Goal: Information Seeking & Learning: Learn about a topic

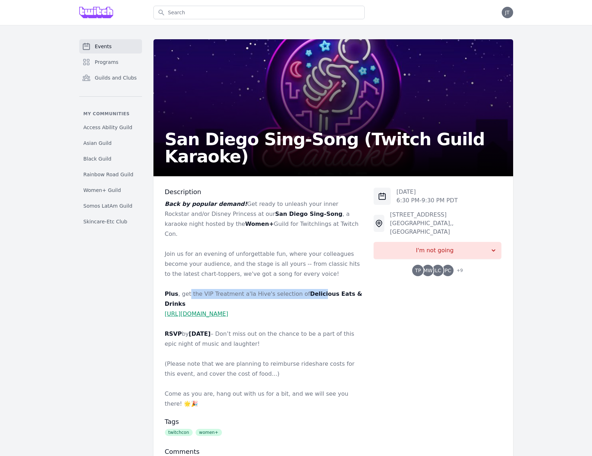
drag, startPoint x: 188, startPoint y: 284, endPoint x: 308, endPoint y: 283, distance: 120.7
click at [313, 289] on p "Plus , get the VIP Treatment a'la Hive's selection of Delicious Eats & Drinks" at bounding box center [264, 299] width 198 height 20
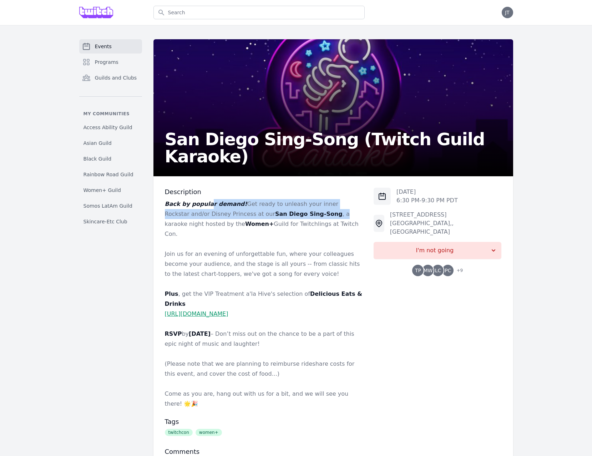
drag, startPoint x: 206, startPoint y: 204, endPoint x: 287, endPoint y: 216, distance: 82.3
click at [287, 216] on p "Back by popular demand! Get ready to unleash your inner Rockstar and/or Disney …" at bounding box center [264, 219] width 198 height 40
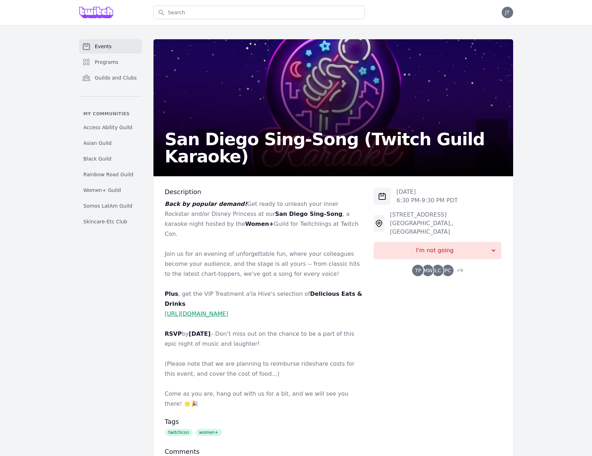
click at [287, 216] on p "Back by popular demand! Get ready to unleash your inner Rockstar and/or Disney …" at bounding box center [264, 219] width 198 height 40
drag, startPoint x: 204, startPoint y: 211, endPoint x: 307, endPoint y: 216, distance: 103.7
click at [307, 216] on p "Back by popular demand! Get ready to unleash your inner Rockstar and/or Disney …" at bounding box center [264, 219] width 198 height 40
click at [307, 215] on p "Back by popular demand! Get ready to unleash your inner Rockstar and/or Disney …" at bounding box center [264, 219] width 198 height 40
drag, startPoint x: 353, startPoint y: 213, endPoint x: 211, endPoint y: 220, distance: 142.6
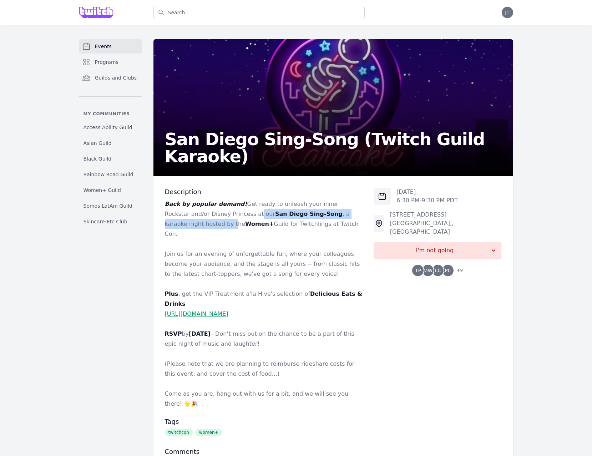
click at [213, 214] on p "Back by popular demand! Get ready to unleash your inner Rockstar and/or Disney …" at bounding box center [264, 219] width 198 height 40
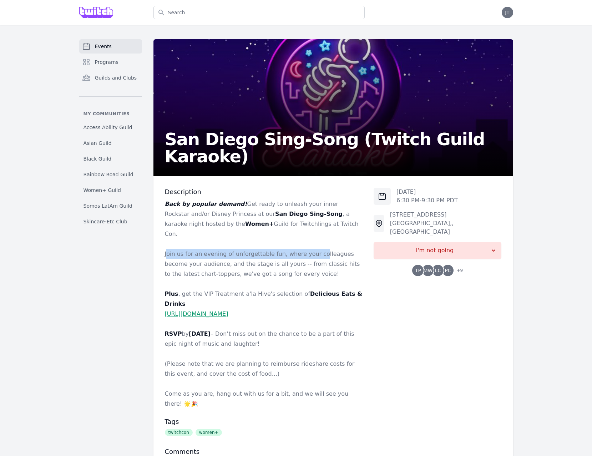
drag, startPoint x: 308, startPoint y: 243, endPoint x: 167, endPoint y: 240, distance: 141.1
click at [167, 249] on p "Join us for an evening of unforgettable fun, where your colleagues become your …" at bounding box center [264, 264] width 198 height 30
click at [212, 249] on p "Join us for an evening of unforgettable fun, where your colleagues become your …" at bounding box center [264, 264] width 198 height 30
click at [445, 265] on span "PC" at bounding box center [447, 270] width 11 height 11
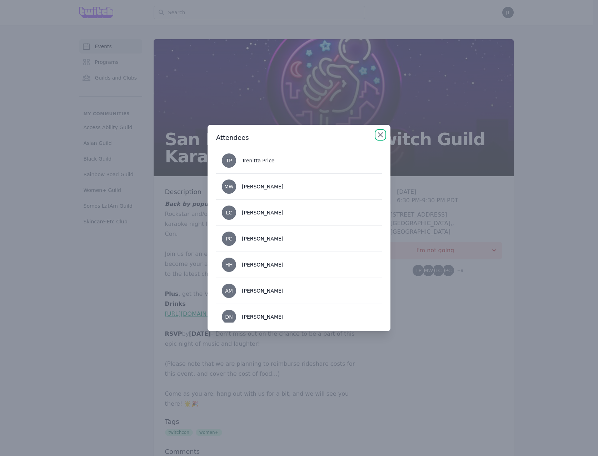
click at [383, 135] on icon "button" at bounding box center [380, 135] width 9 height 9
